Goal: Information Seeking & Learning: Learn about a topic

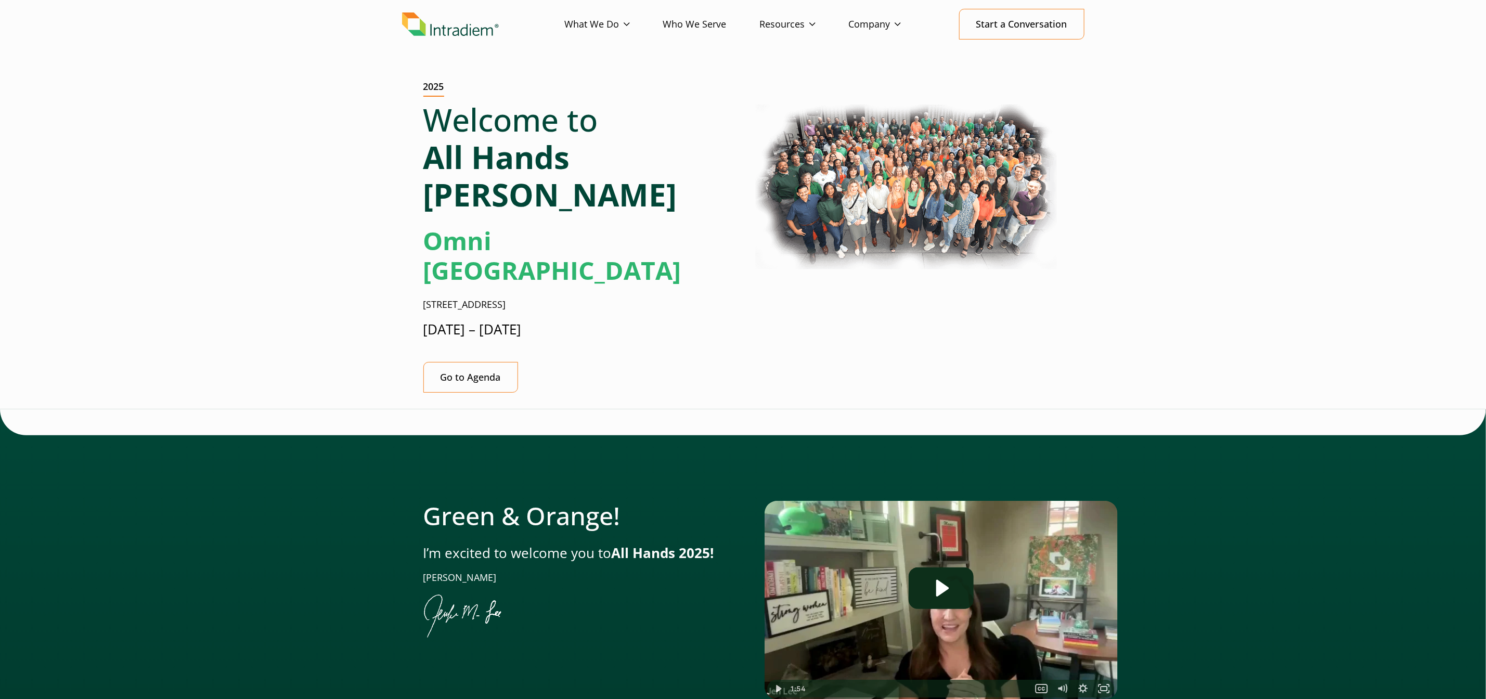
scroll to position [44, 0]
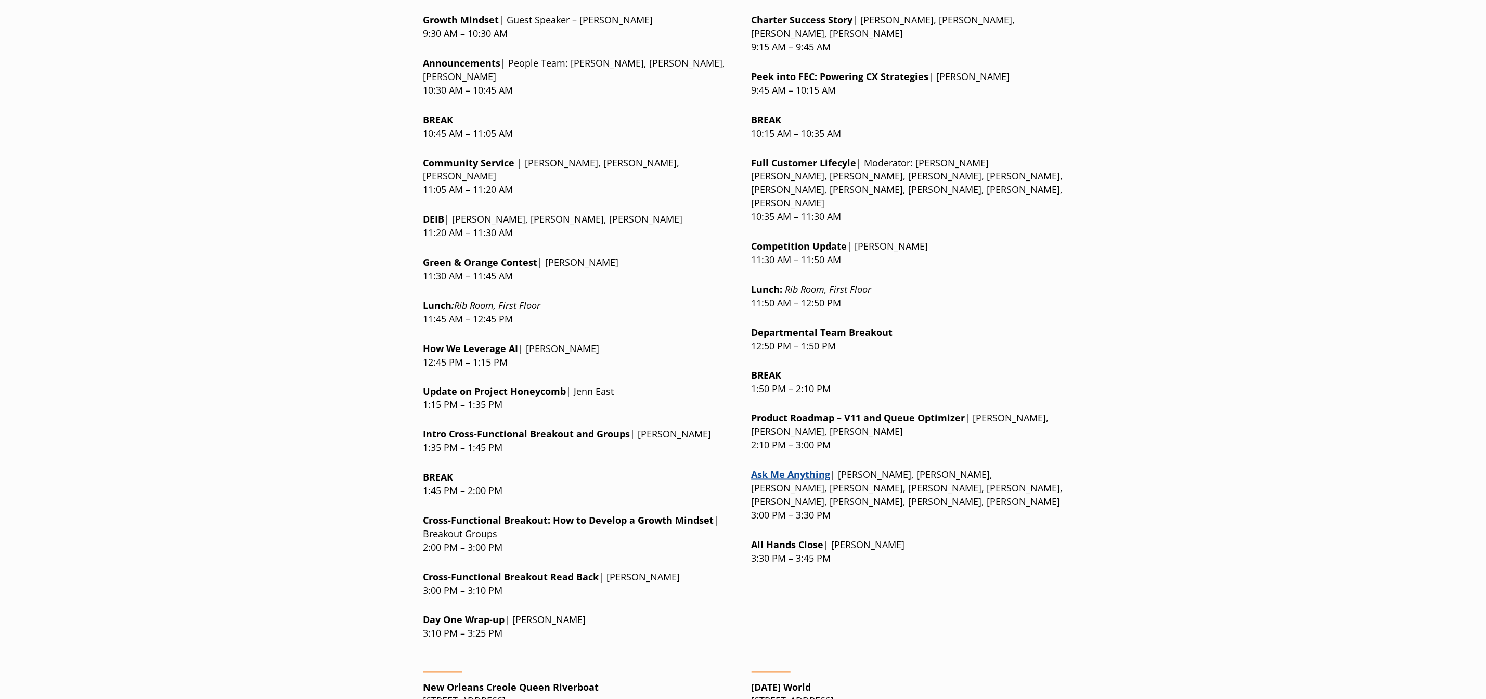
scroll to position [1082, 0]
click at [777, 468] on link "Ask Me Anything" at bounding box center [790, 474] width 79 height 12
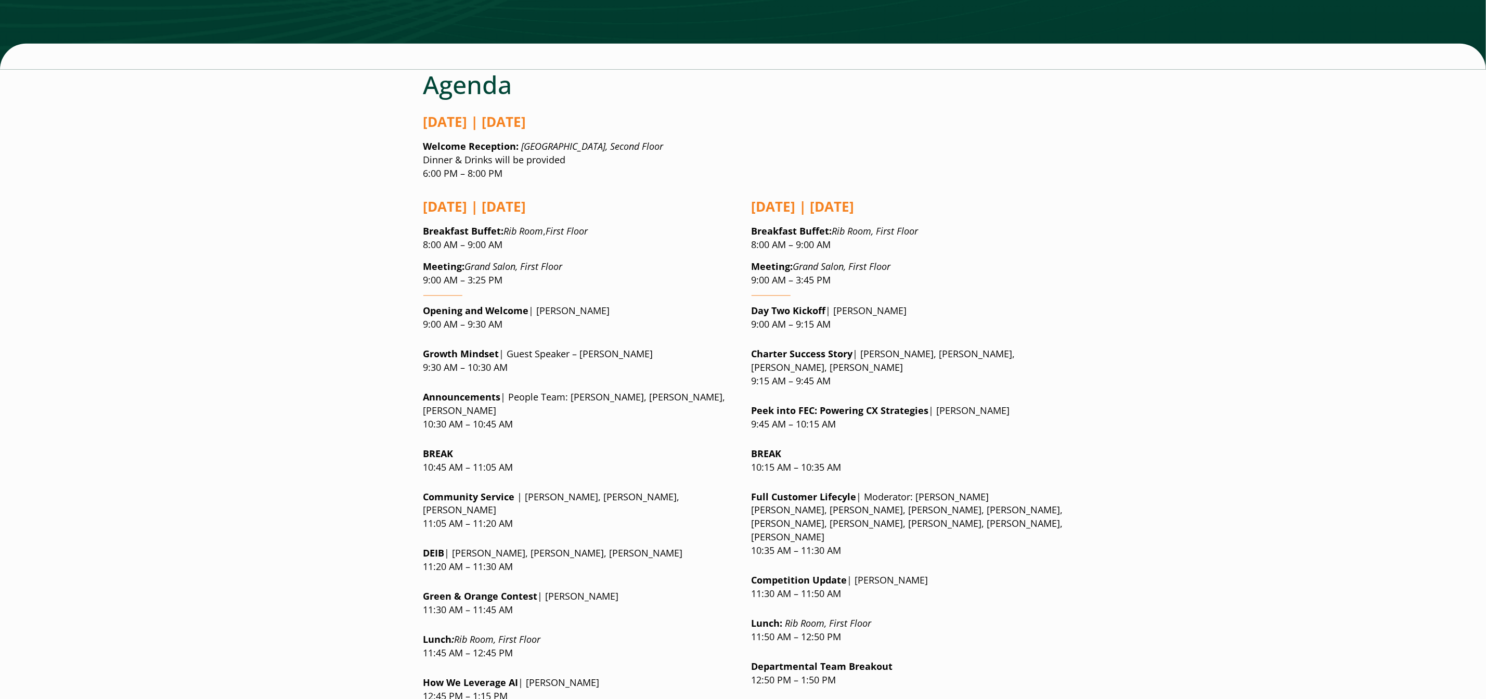
scroll to position [747, 0]
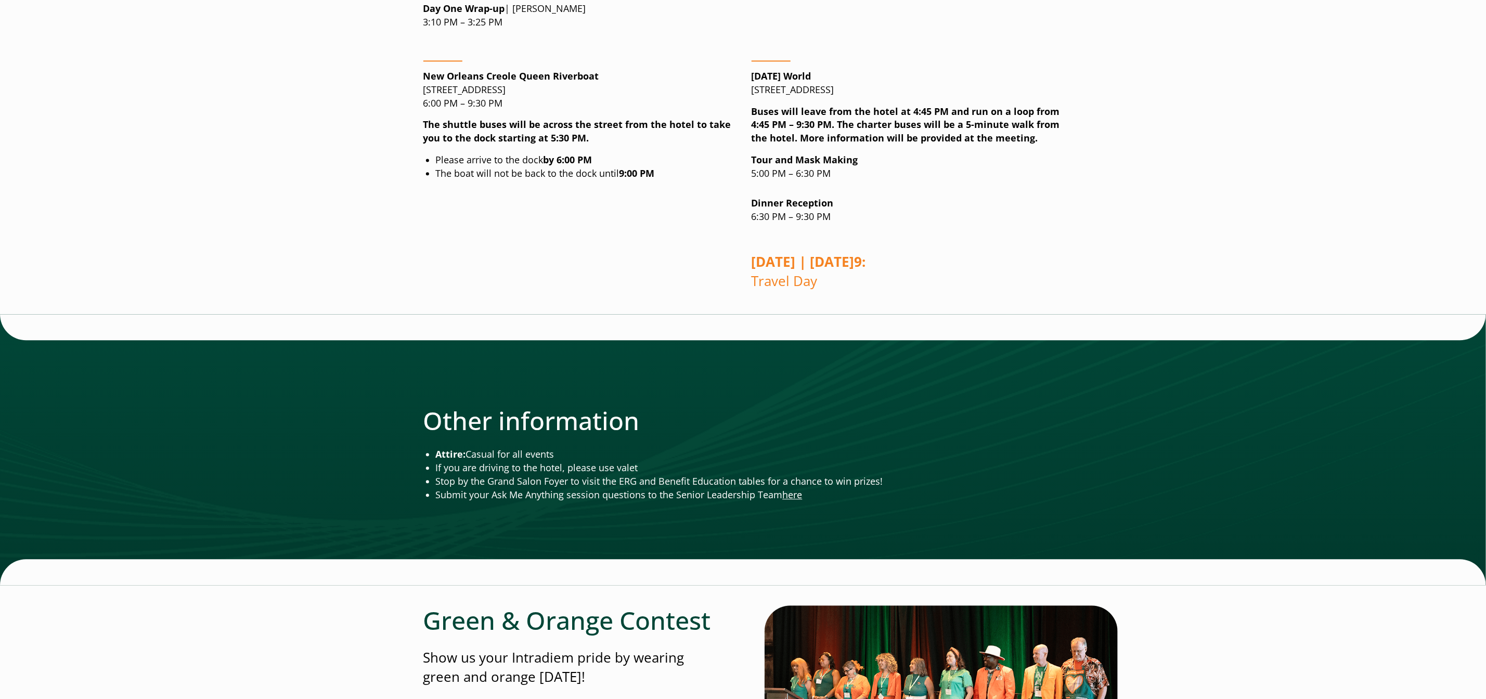
scroll to position [1818, 0]
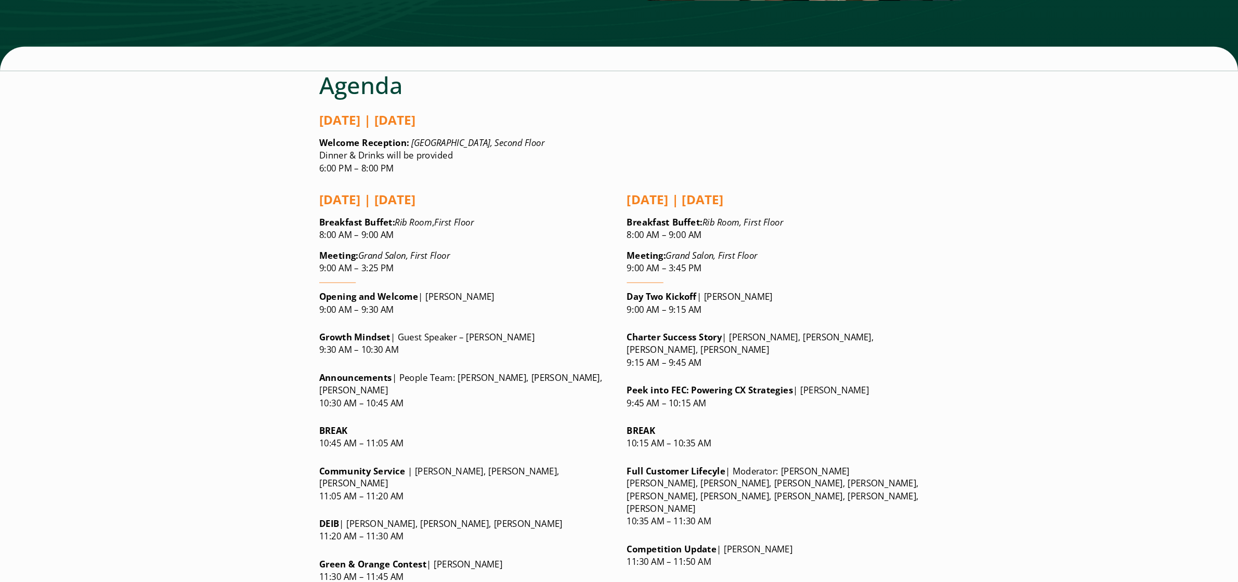
scroll to position [741, 0]
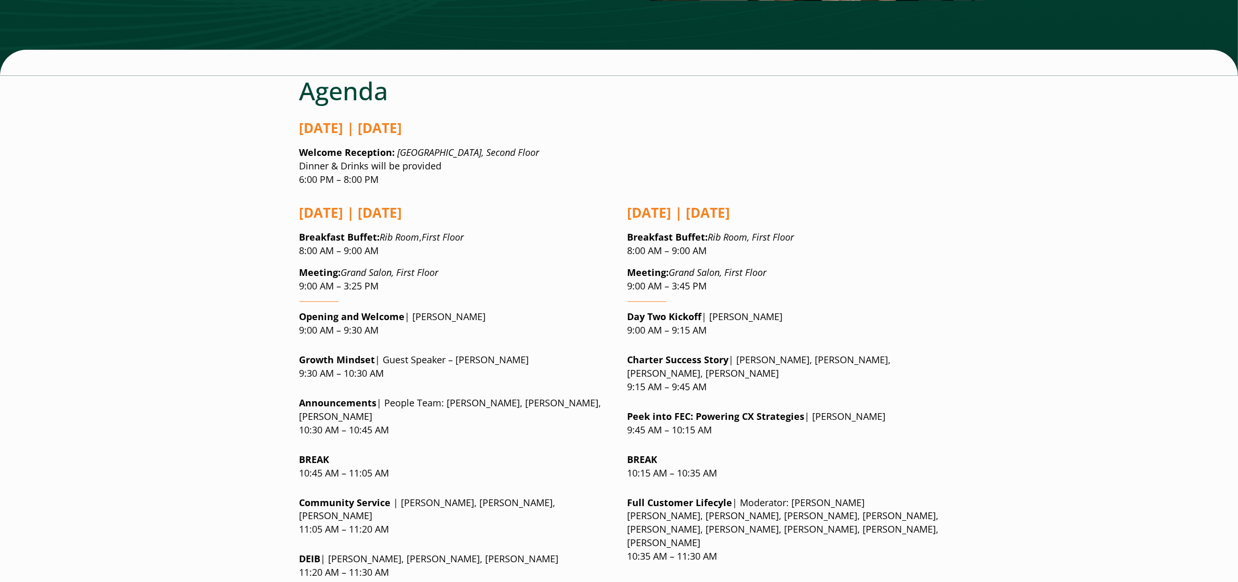
drag, startPoint x: 1448, startPoint y: 1, endPoint x: 905, endPoint y: 245, distance: 594.8
click at [905, 245] on div "[DATE] | [DATE] Breakfast Buffet : Rib Room, First Floor 8:00 AM – 9:00 AM Meet…" at bounding box center [783, 592] width 311 height 794
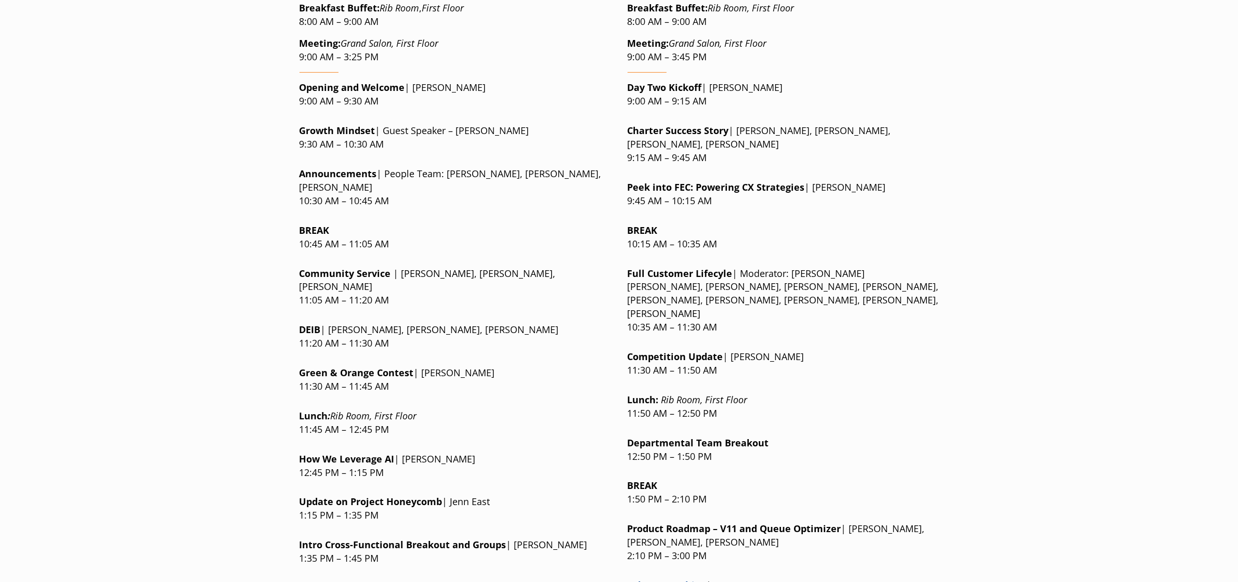
scroll to position [972, 0]
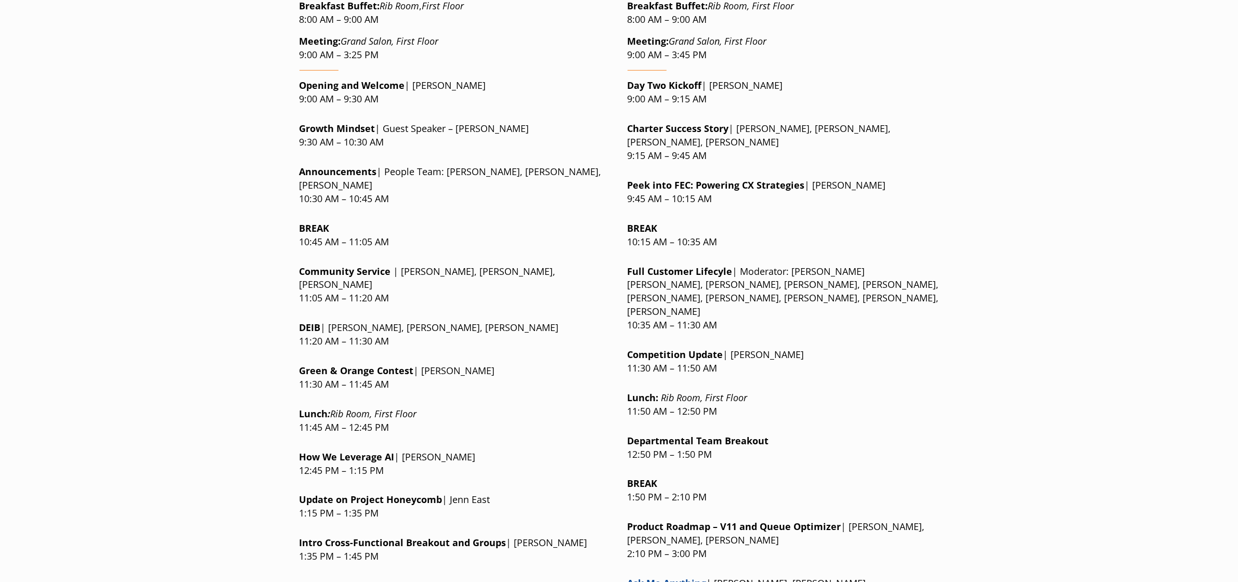
click at [752, 470] on div at bounding box center [783, 474] width 311 height 8
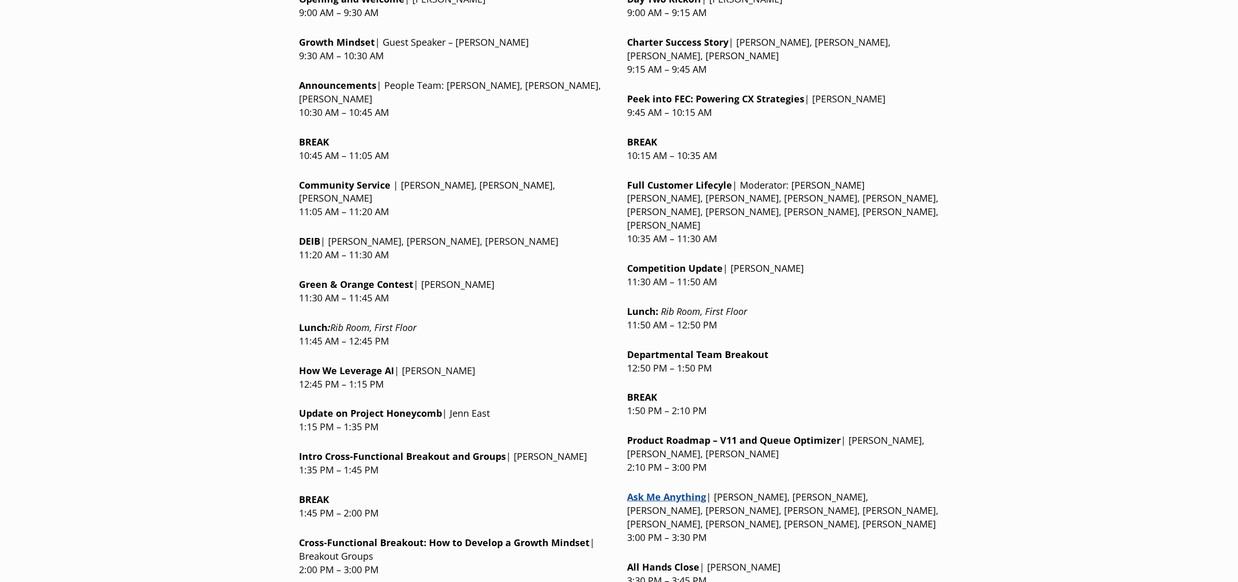
scroll to position [1061, 0]
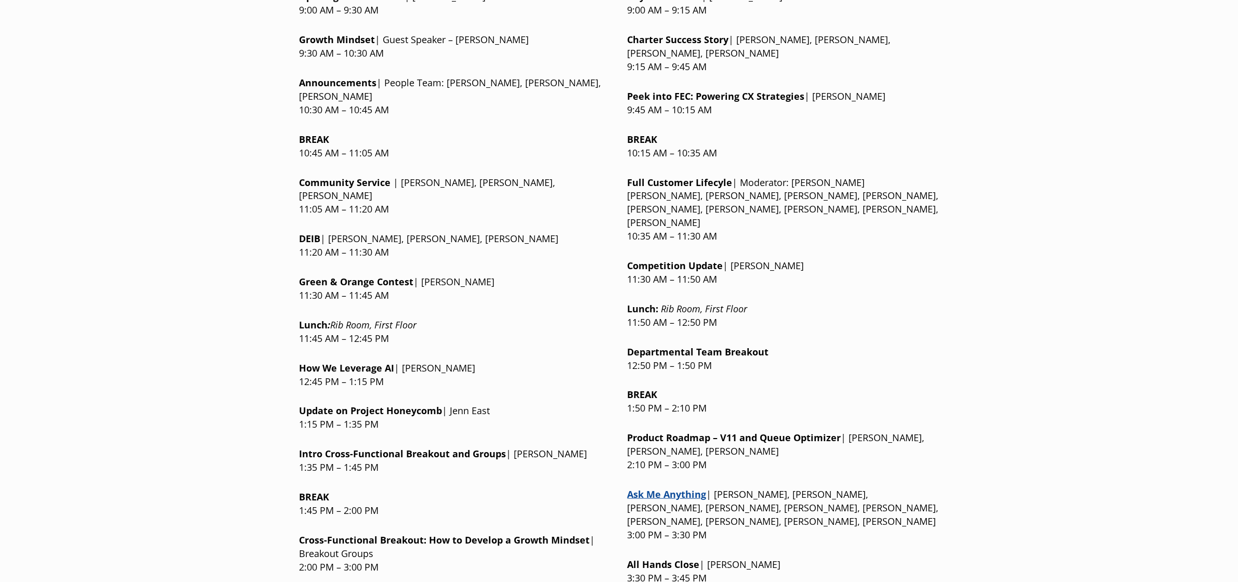
click at [697, 488] on link "Ask Me Anything" at bounding box center [667, 494] width 79 height 12
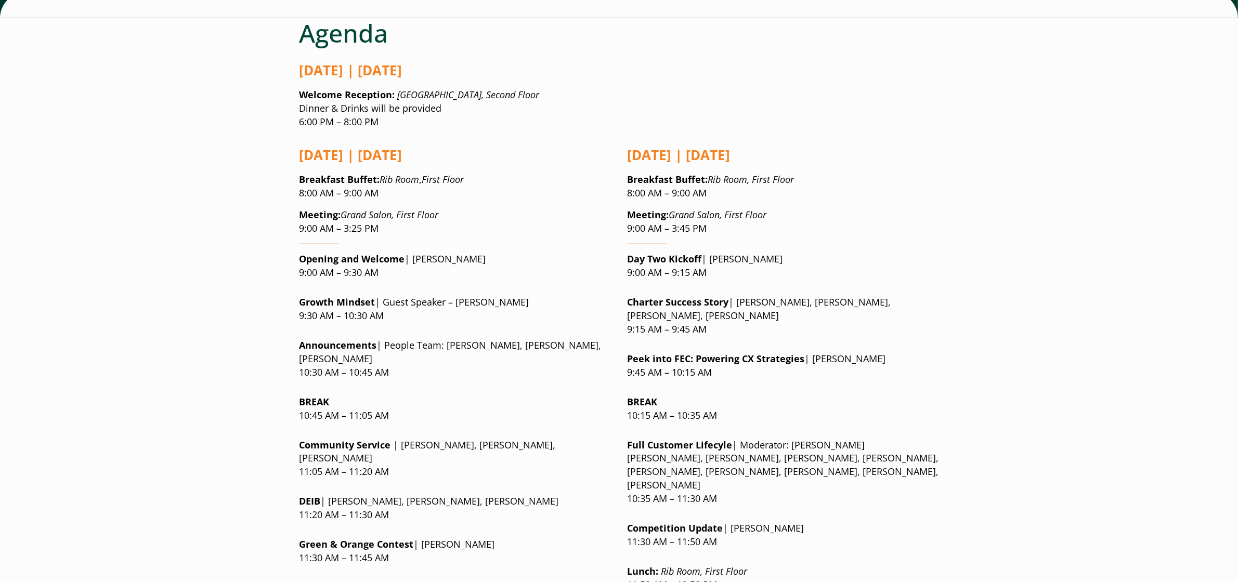
scroll to position [786, 0]
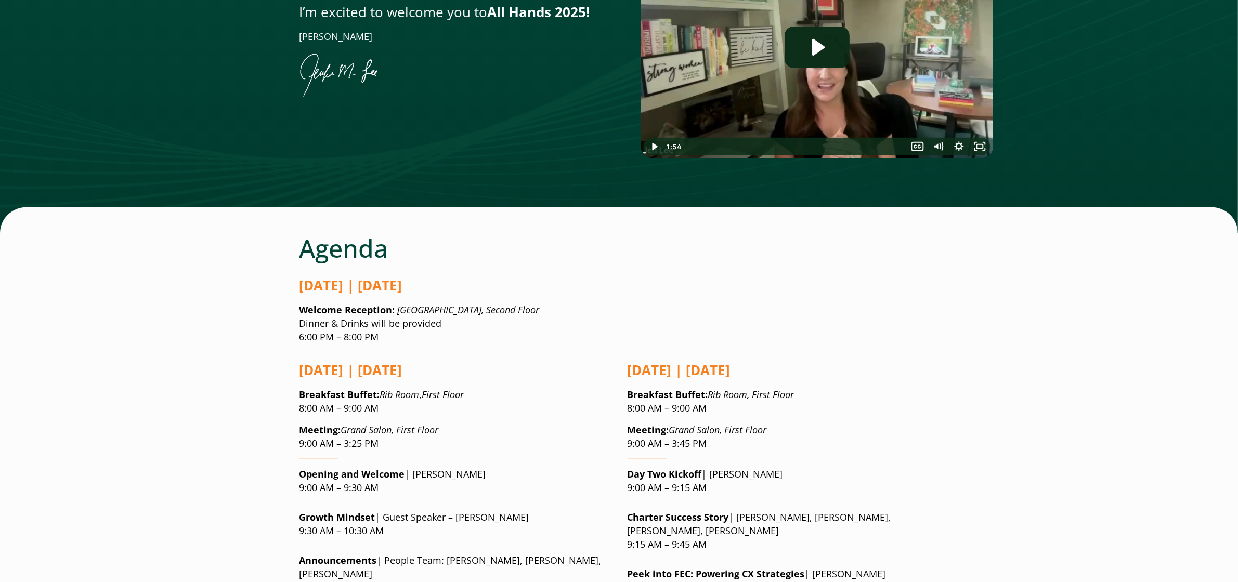
scroll to position [0, 0]
